Goal: Task Accomplishment & Management: Manage account settings

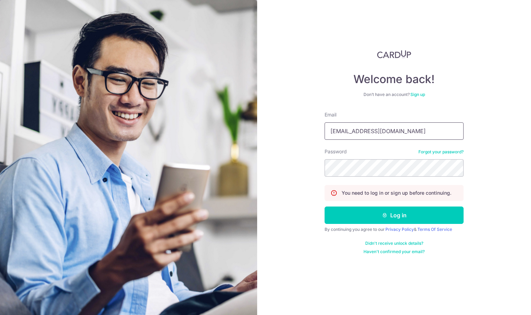
drag, startPoint x: 0, startPoint y: 0, endPoint x: 387, endPoint y: 136, distance: 410.1
click at [384, 133] on input "[EMAIL_ADDRESS][DOMAIN_NAME]" at bounding box center [394, 130] width 139 height 17
type input "[EMAIL_ADDRESS][DOMAIN_NAME]"
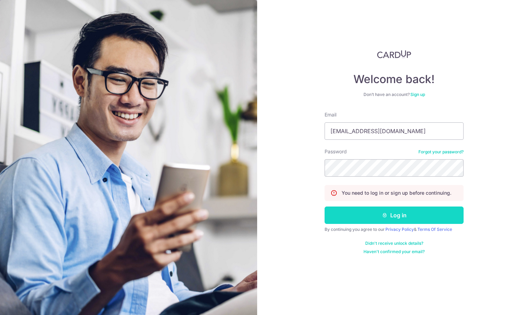
click at [403, 214] on button "Log in" at bounding box center [394, 214] width 139 height 17
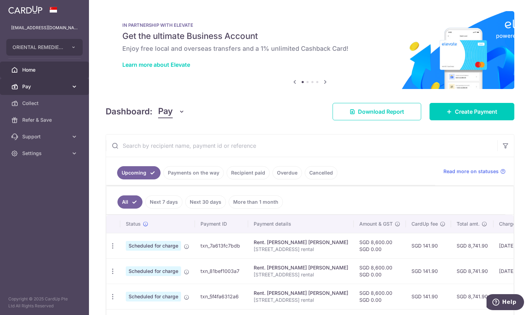
click at [34, 85] on span "Pay" at bounding box center [45, 86] width 46 height 7
